Goal: Information Seeking & Learning: Learn about a topic

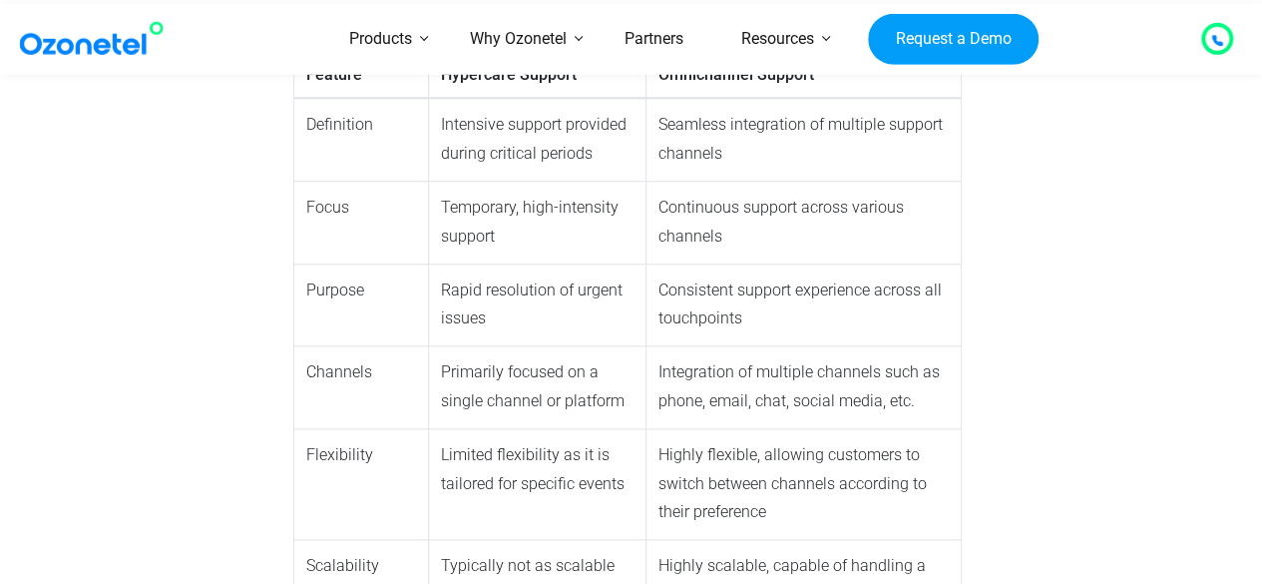
scroll to position [4789, 0]
drag, startPoint x: 459, startPoint y: 293, endPoint x: 595, endPoint y: 302, distance: 136.0
click at [595, 302] on td "Rapid resolution of urgent issues" at bounding box center [536, 303] width 217 height 83
click at [569, 343] on td "Rapid resolution of urgent issues" at bounding box center [536, 303] width 217 height 83
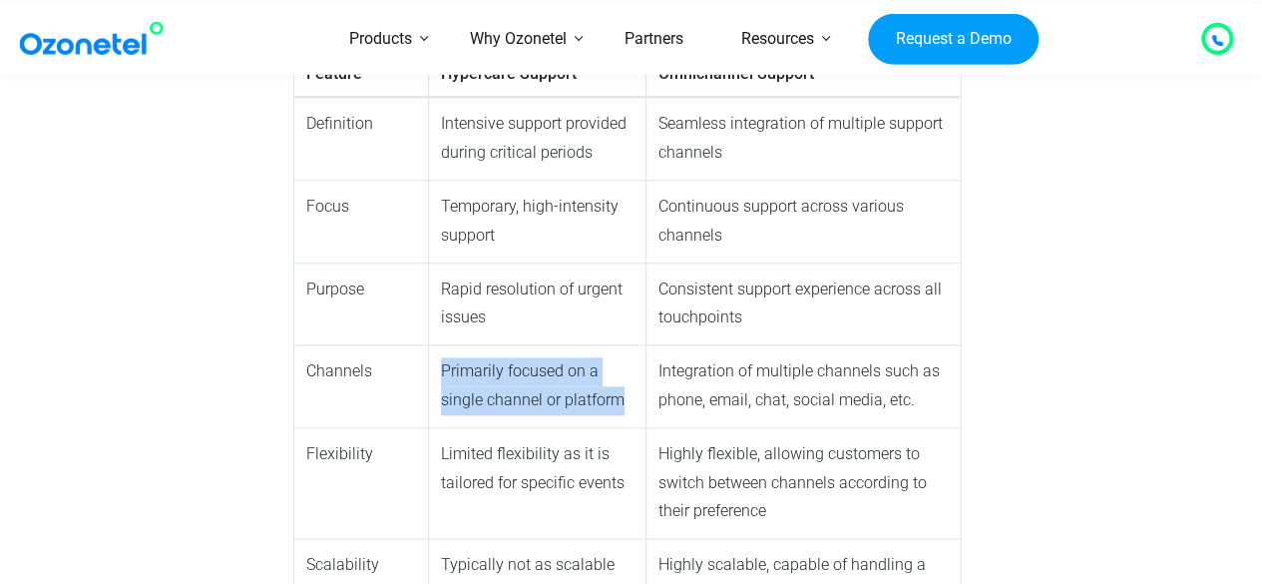
drag, startPoint x: 433, startPoint y: 374, endPoint x: 631, endPoint y: 407, distance: 201.2
click at [631, 407] on td "Primarily focused on a single channel or platform" at bounding box center [536, 386] width 217 height 83
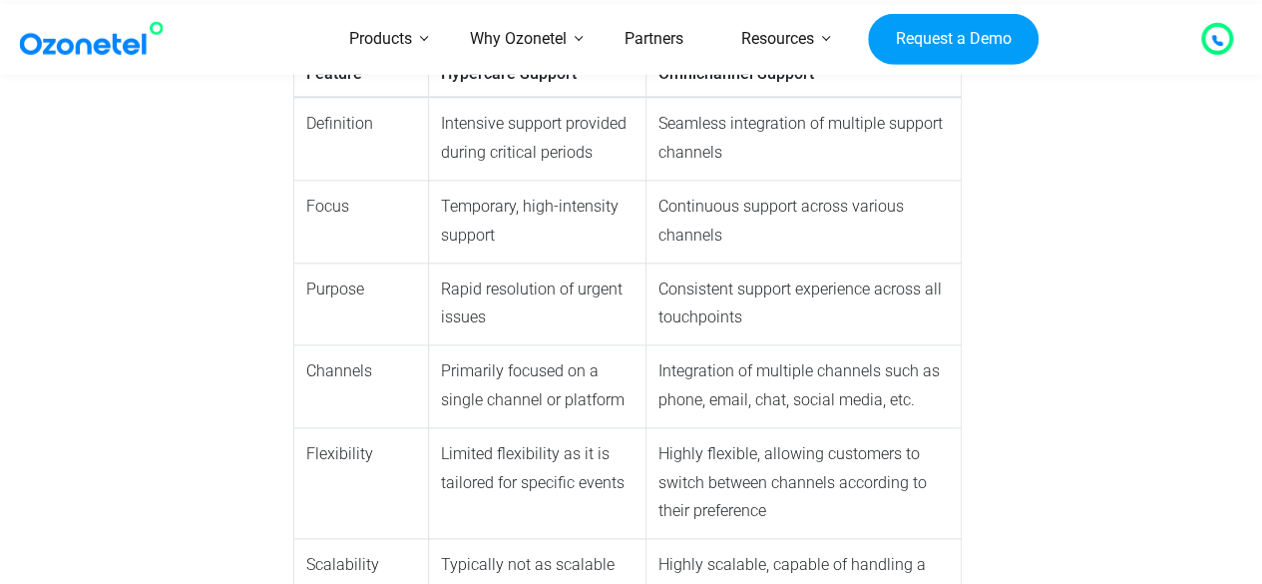
click at [446, 139] on td "Intensive support provided during critical periods" at bounding box center [536, 138] width 217 height 83
drag, startPoint x: 444, startPoint y: 127, endPoint x: 463, endPoint y: 129, distance: 19.1
click at [463, 129] on td "Intensive support provided during critical periods" at bounding box center [536, 138] width 217 height 83
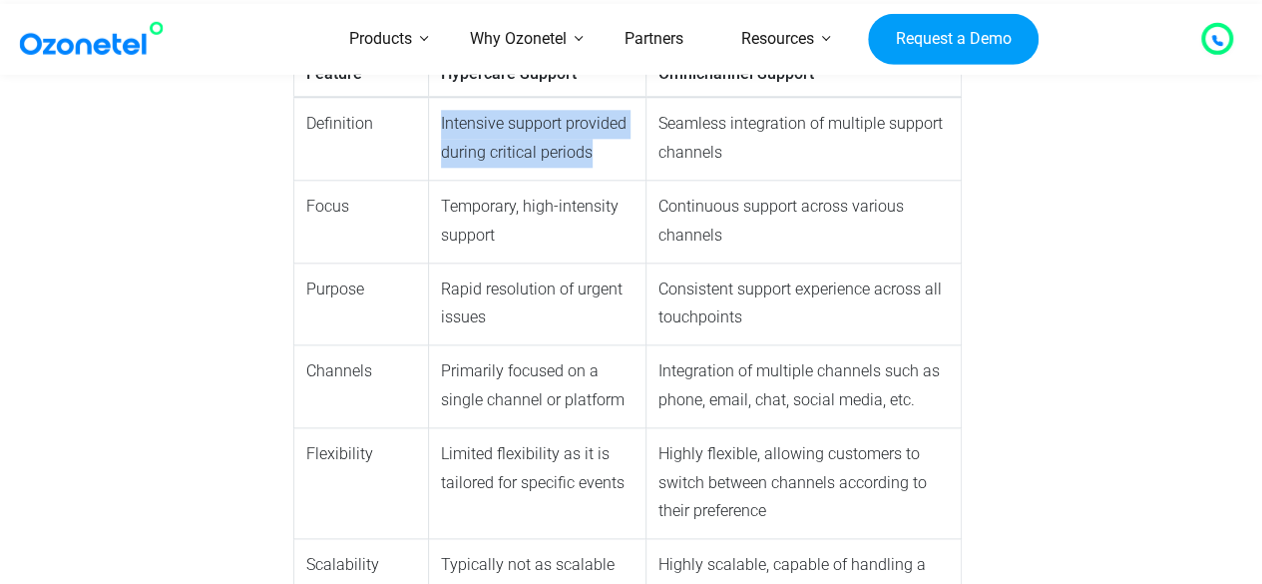
drag, startPoint x: 590, startPoint y: 158, endPoint x: 431, endPoint y: 128, distance: 161.4
click at [431, 128] on td "Intensive support provided during critical periods" at bounding box center [536, 138] width 217 height 83
copy td "Intensive support provided during critical periods"
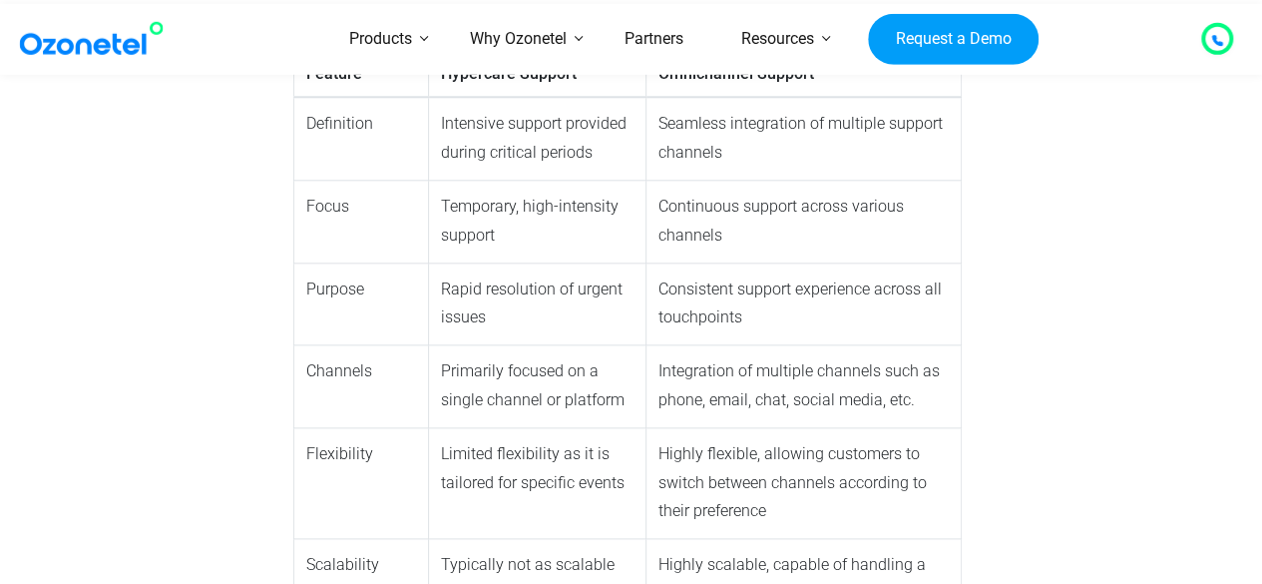
click at [487, 216] on td "Temporary, high-intensity support" at bounding box center [536, 222] width 217 height 83
copy tr "Temporary, high-intensity support"
click at [532, 234] on td "Temporary, high-intensity support" at bounding box center [536, 222] width 217 height 83
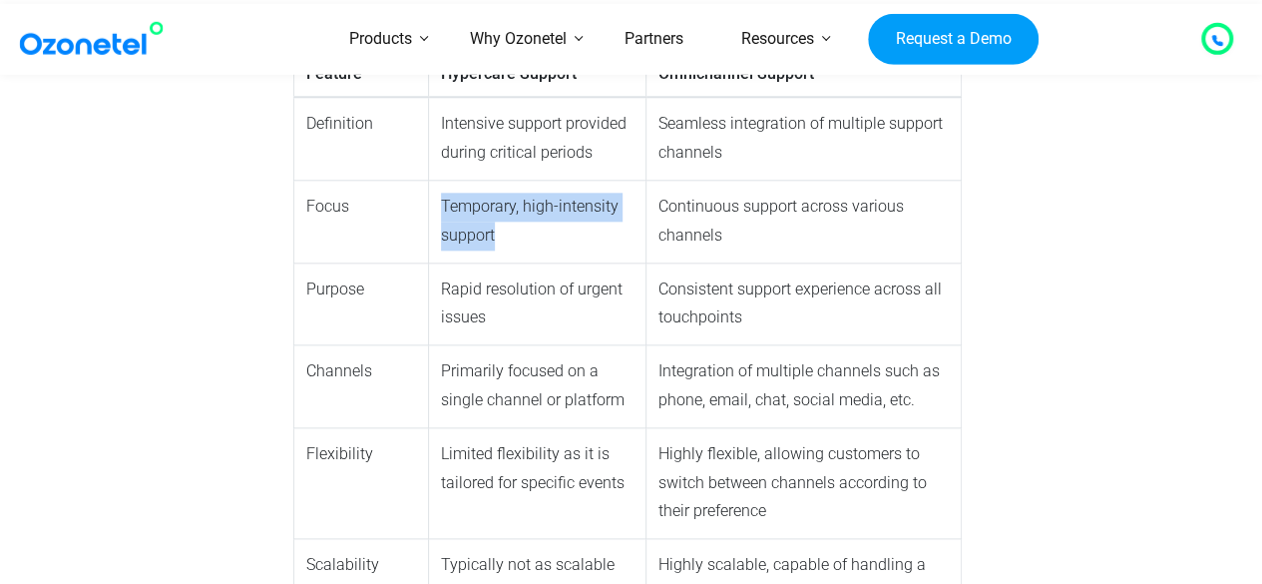
drag, startPoint x: 438, startPoint y: 208, endPoint x: 491, endPoint y: 236, distance: 60.3
click at [491, 236] on td "Temporary, high-intensity support" at bounding box center [536, 222] width 217 height 83
copy td "Temporary, high-intensity support"
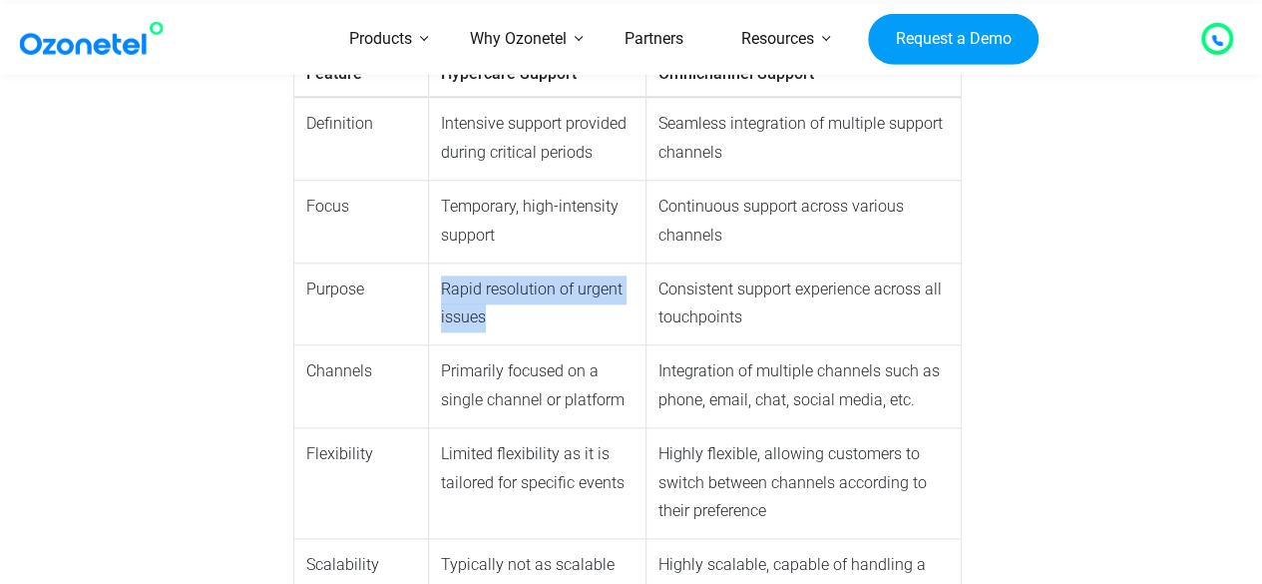
drag, startPoint x: 483, startPoint y: 330, endPoint x: 441, endPoint y: 301, distance: 50.9
click at [441, 301] on td "Rapid resolution of urgent issues" at bounding box center [536, 303] width 217 height 83
copy td "Rapid resolution of urgent issues"
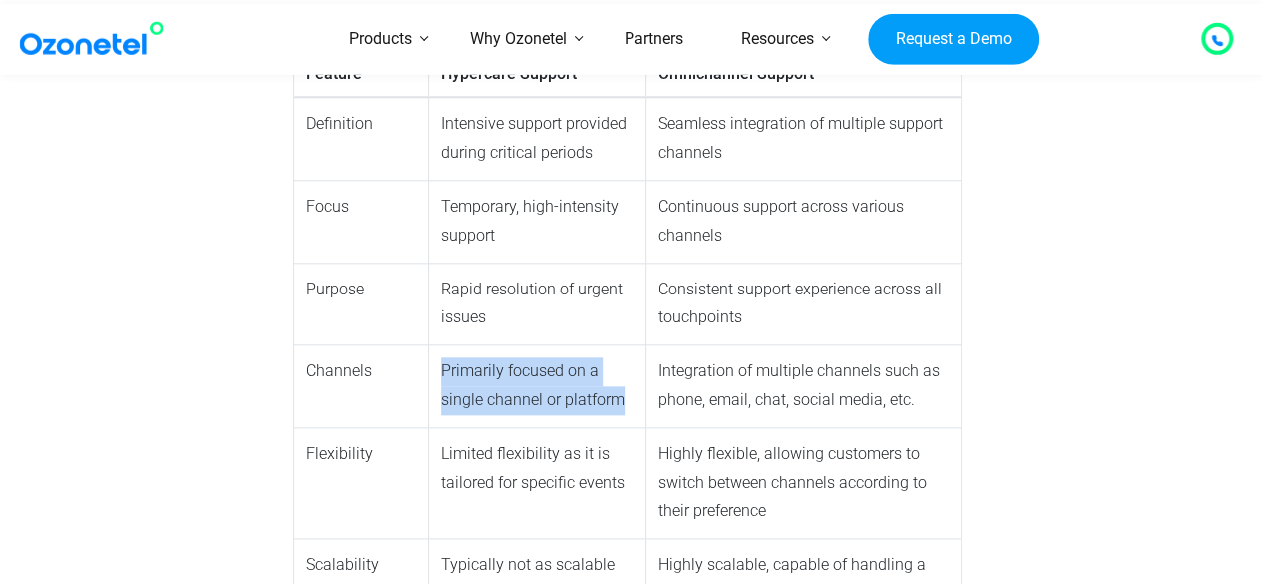
drag, startPoint x: 438, startPoint y: 372, endPoint x: 630, endPoint y: 400, distance: 194.6
click at [630, 400] on td "Primarily focused on a single channel or platform" at bounding box center [536, 386] width 217 height 83
copy td "Primarily focused on a single channel or platform"
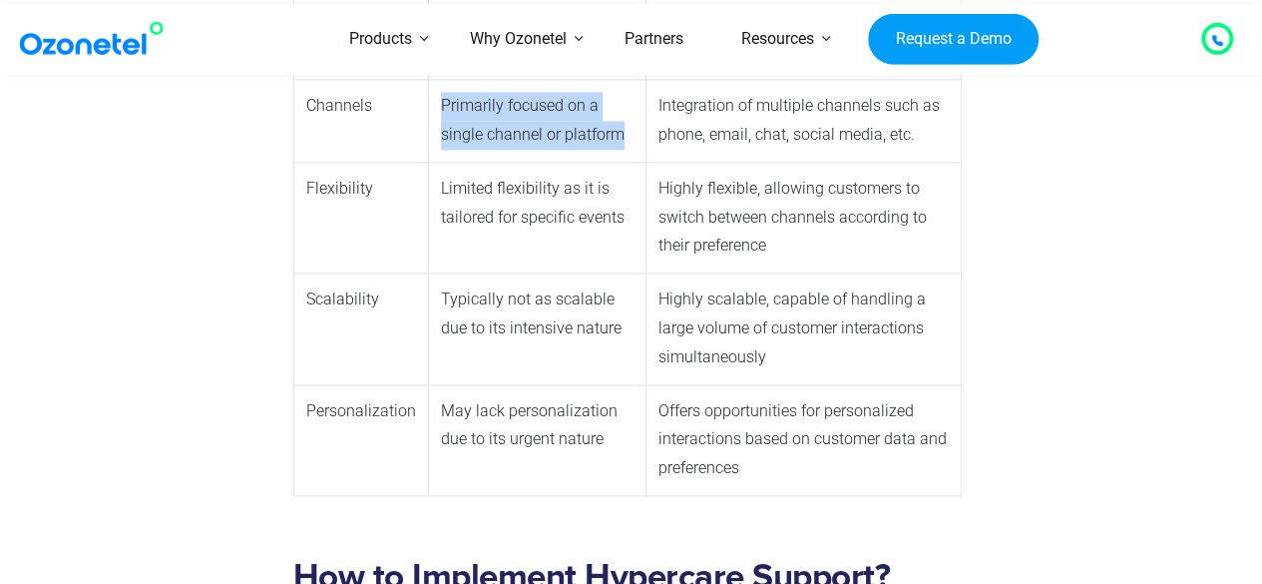
copy td "Primarily focused on a single channel or platform"
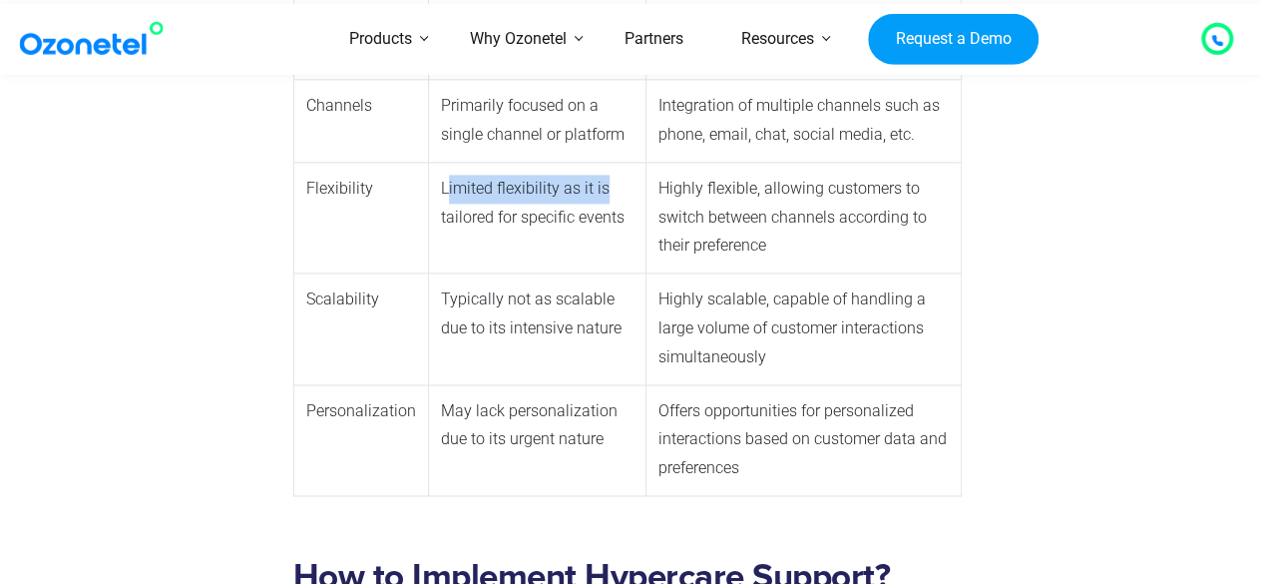
drag, startPoint x: 445, startPoint y: 189, endPoint x: 628, endPoint y: 191, distance: 183.6
click at [628, 191] on td "Limited flexibility as it is tailored for specific events" at bounding box center [536, 217] width 217 height 111
click at [625, 209] on td "Limited flexibility as it is tailored for specific events" at bounding box center [536, 217] width 217 height 111
drag, startPoint x: 439, startPoint y: 193, endPoint x: 620, endPoint y: 216, distance: 182.1
click at [620, 216] on td "Limited flexibility as it is tailored for specific events" at bounding box center [536, 217] width 217 height 111
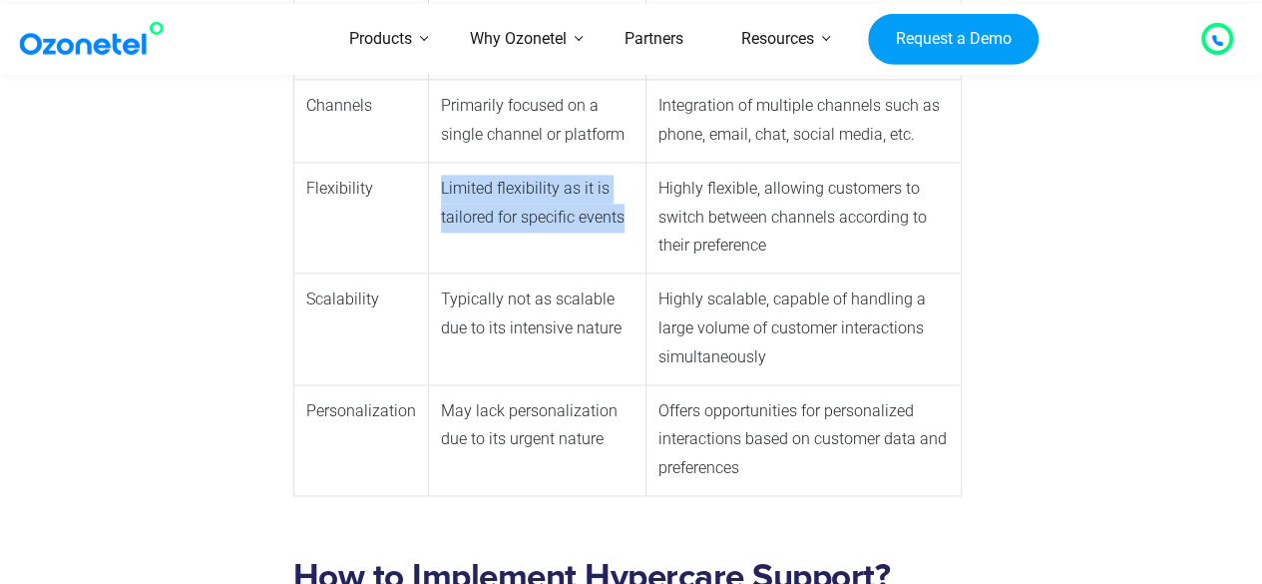
copy td "Limited flexibility as it is tailored for specific events"
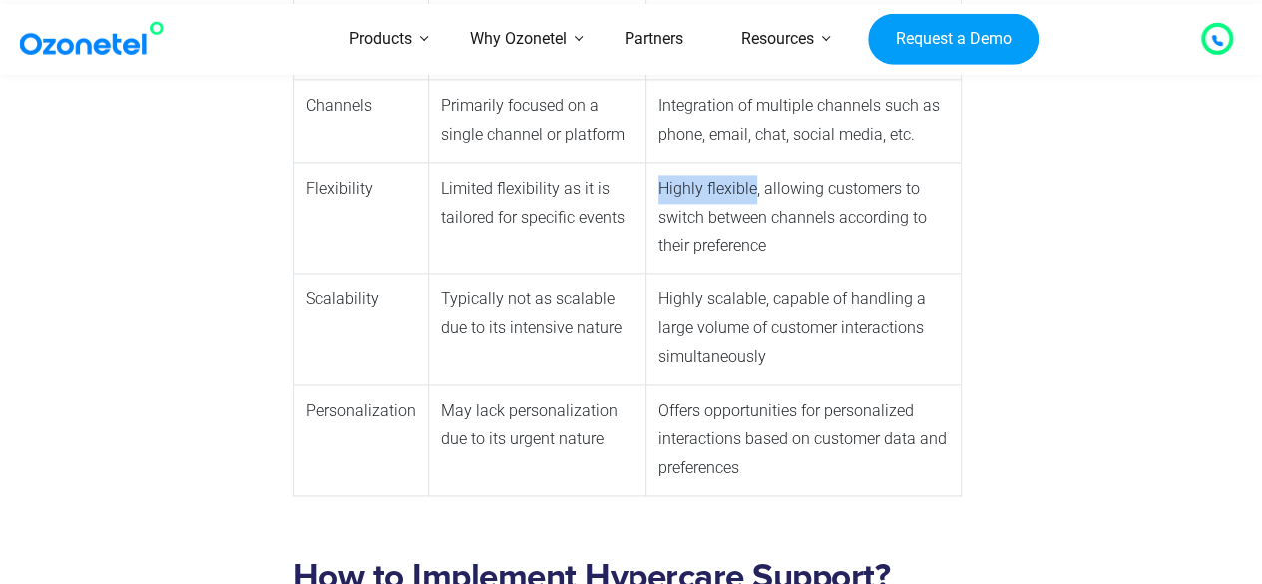
drag, startPoint x: 658, startPoint y: 184, endPoint x: 750, endPoint y: 190, distance: 92.0
click at [750, 190] on td "Highly flexible, allowing customers to switch between channels according to the…" at bounding box center [803, 217] width 315 height 111
copy td "Highly flexible"
click at [772, 253] on td "Highly flexible, allowing customers to switch between channels according to the…" at bounding box center [803, 217] width 315 height 111
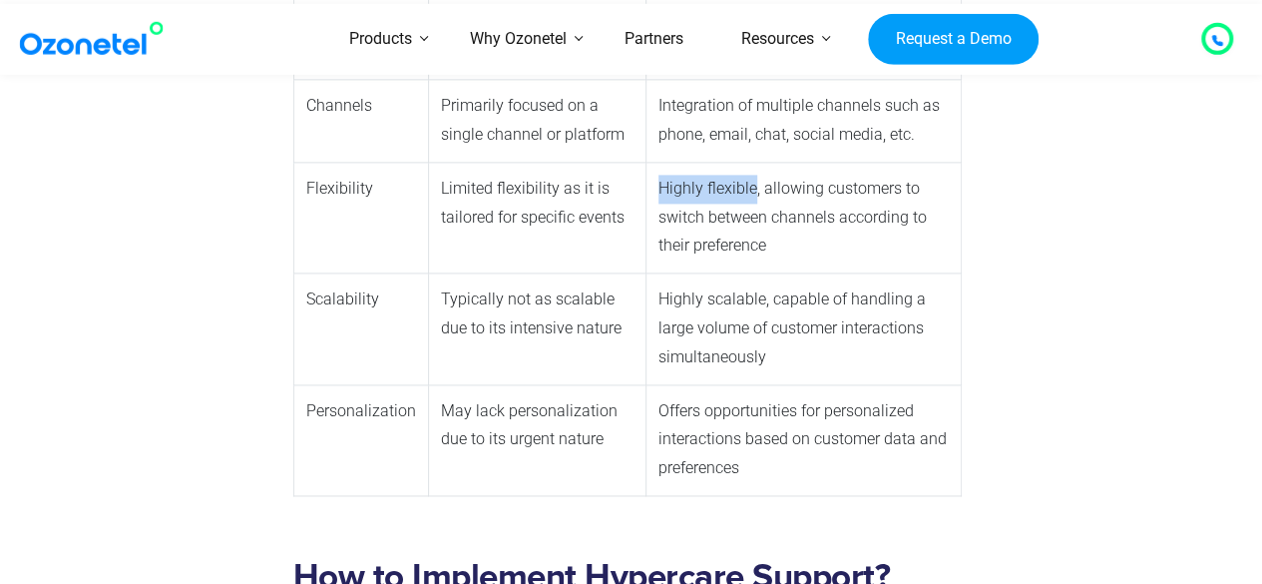
drag, startPoint x: 656, startPoint y: 187, endPoint x: 750, endPoint y: 187, distance: 93.8
click at [750, 187] on td "Highly flexible, allowing customers to switch between channels according to the…" at bounding box center [803, 217] width 315 height 111
copy td "Highly flexible"
click at [567, 341] on td "Typically not as scalable due to its intensive nature" at bounding box center [536, 328] width 217 height 111
drag, startPoint x: 662, startPoint y: 302, endPoint x: 781, endPoint y: 304, distance: 118.7
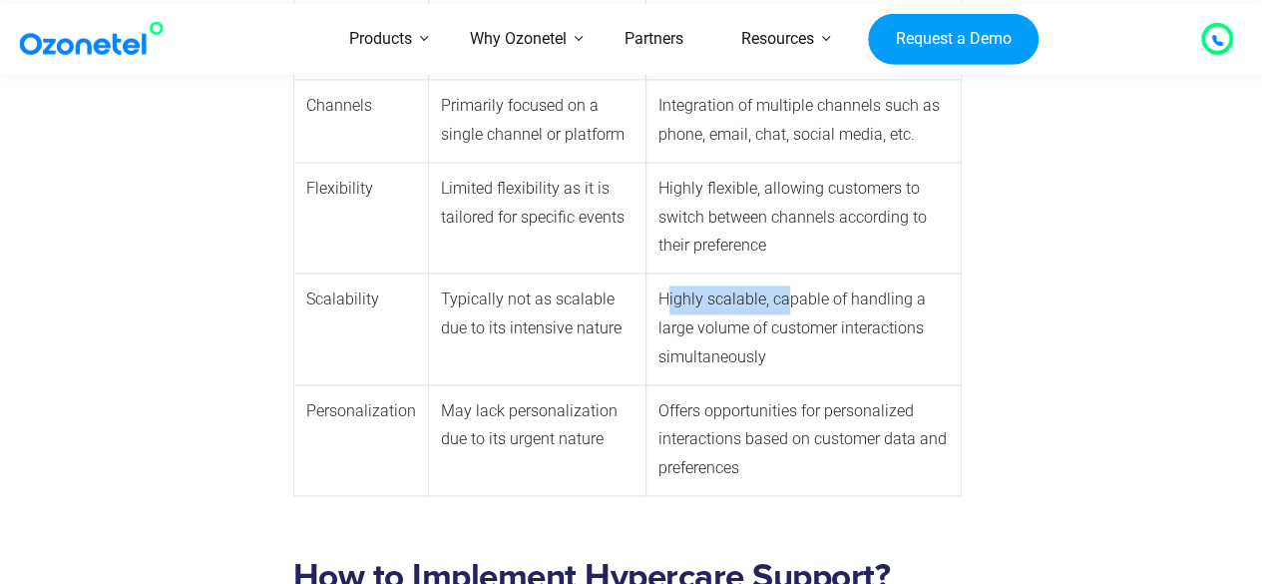
click at [781, 304] on td "Highly scalable, capable of handling a large volume of customer interactions si…" at bounding box center [803, 328] width 315 height 111
click at [717, 330] on td "Highly scalable, capable of handling a large volume of customer interactions si…" at bounding box center [803, 328] width 315 height 111
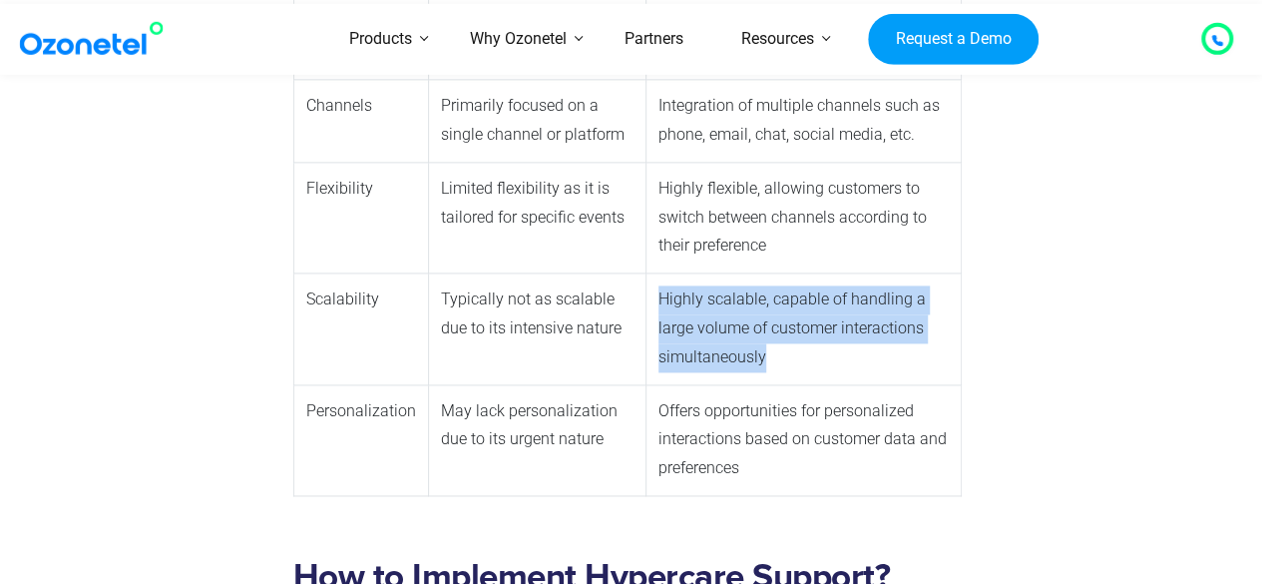
drag, startPoint x: 659, startPoint y: 302, endPoint x: 763, endPoint y: 348, distance: 113.4
click at [763, 348] on td "Highly scalable, capable of handling a large volume of customer interactions si…" at bounding box center [803, 328] width 315 height 111
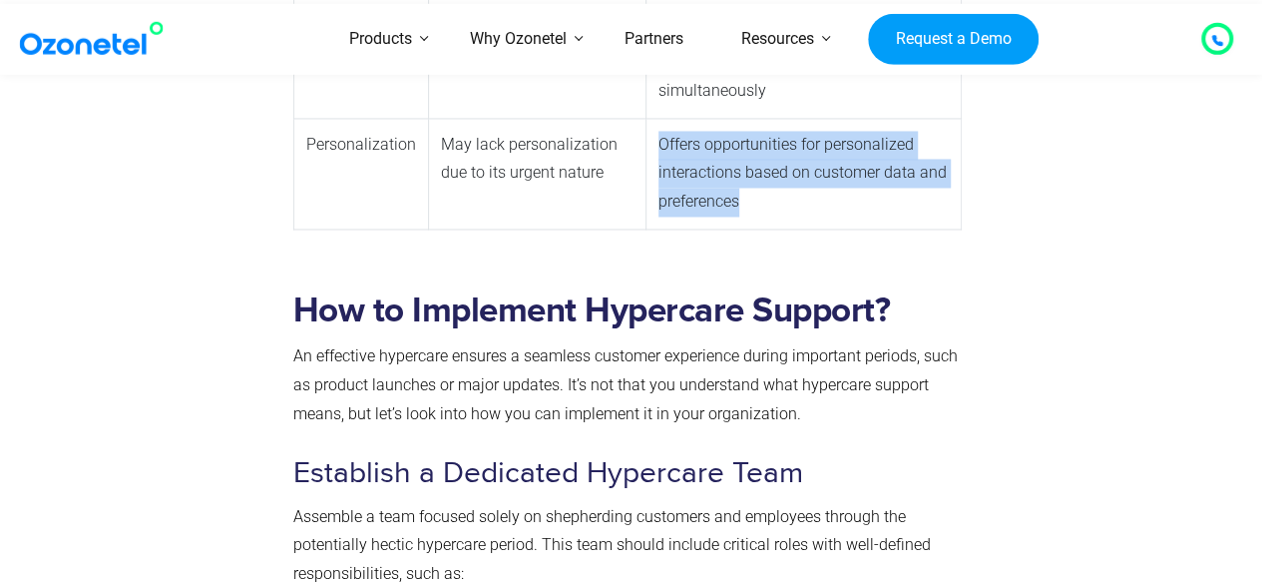
drag, startPoint x: 654, startPoint y: 149, endPoint x: 790, endPoint y: 191, distance: 142.0
click at [790, 191] on td "Offers opportunities for personalized interactions based on customer data and p…" at bounding box center [803, 173] width 315 height 111
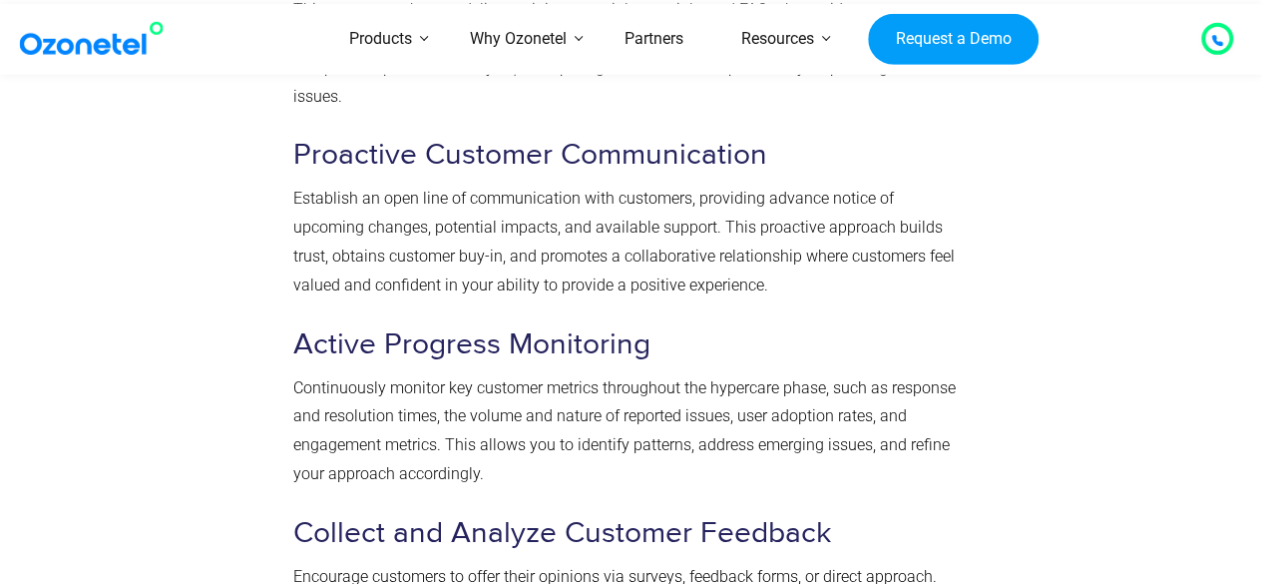
scroll to position [6118, 0]
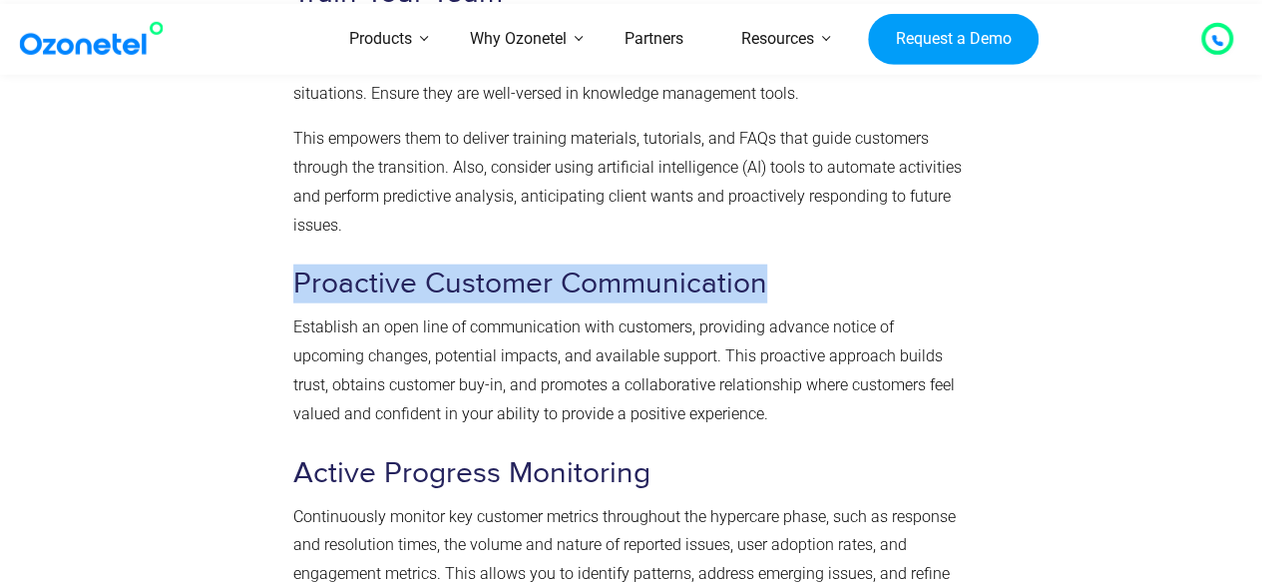
drag, startPoint x: 298, startPoint y: 284, endPoint x: 788, endPoint y: 288, distance: 489.8
click at [788, 288] on h3 "Proactive Customer Communication" at bounding box center [627, 283] width 668 height 39
